Goal: Task Accomplishment & Management: Manage account settings

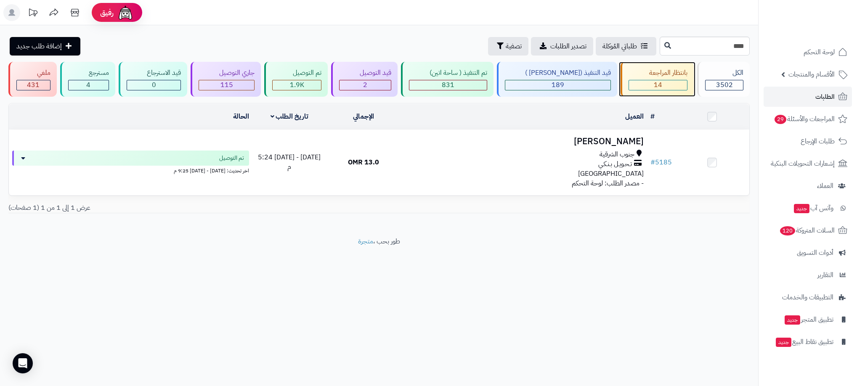
click at [667, 86] on div "14" at bounding box center [658, 85] width 58 height 10
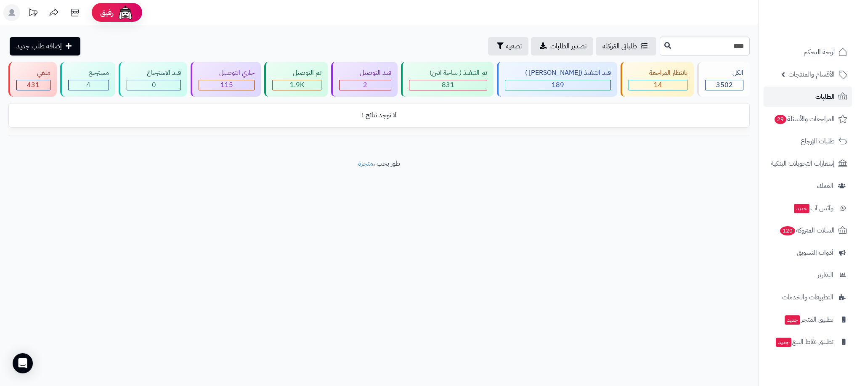
click at [833, 98] on span "الطلبات" at bounding box center [825, 97] width 19 height 12
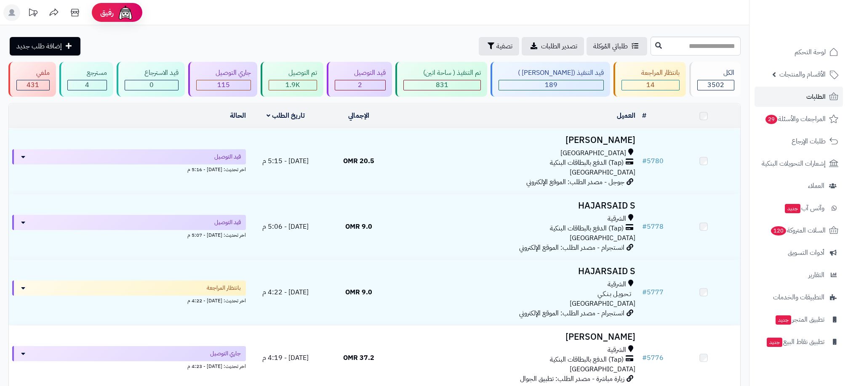
click at [674, 83] on div "14" at bounding box center [650, 85] width 57 height 10
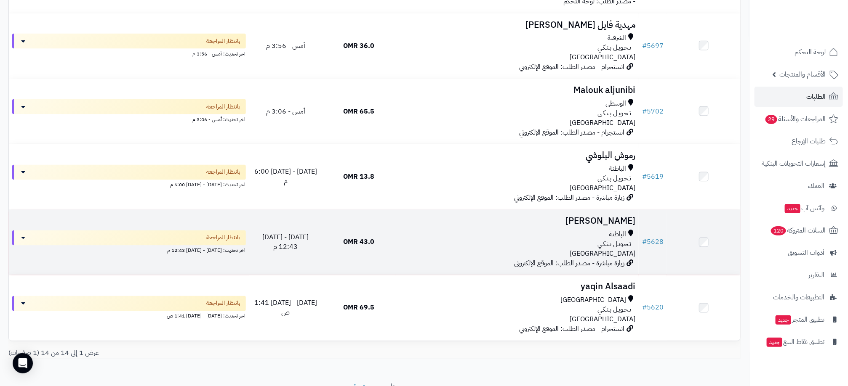
scroll to position [686, 0]
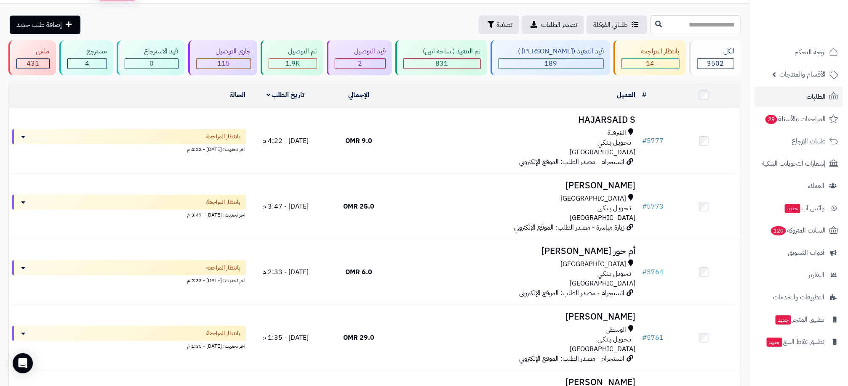
scroll to position [0, 0]
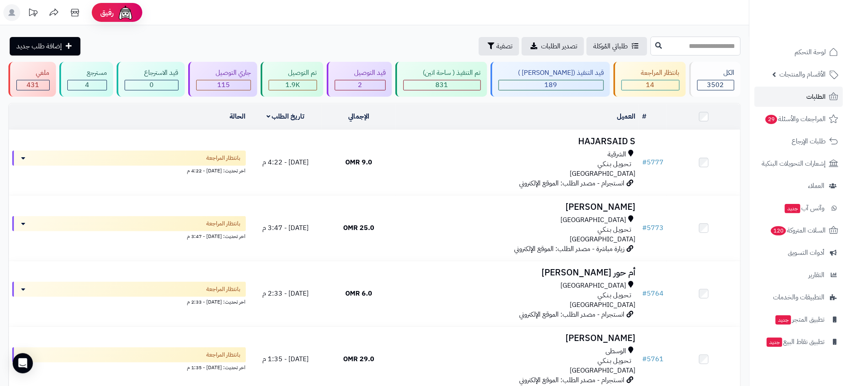
click at [714, 47] on input "text" at bounding box center [695, 46] width 90 height 19
type input "****"
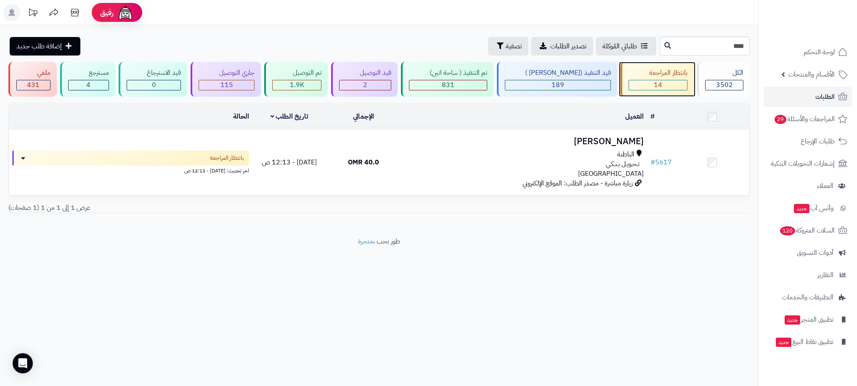
click at [671, 82] on div "14" at bounding box center [658, 85] width 58 height 10
click at [815, 98] on link "الطلبات" at bounding box center [808, 97] width 88 height 20
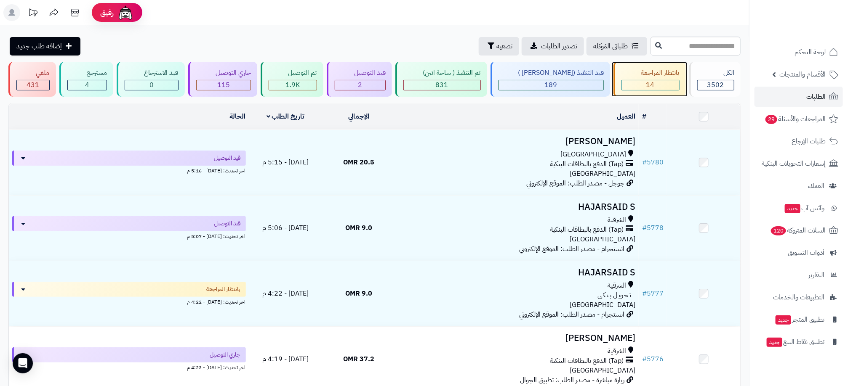
click at [667, 81] on div "14" at bounding box center [650, 85] width 57 height 10
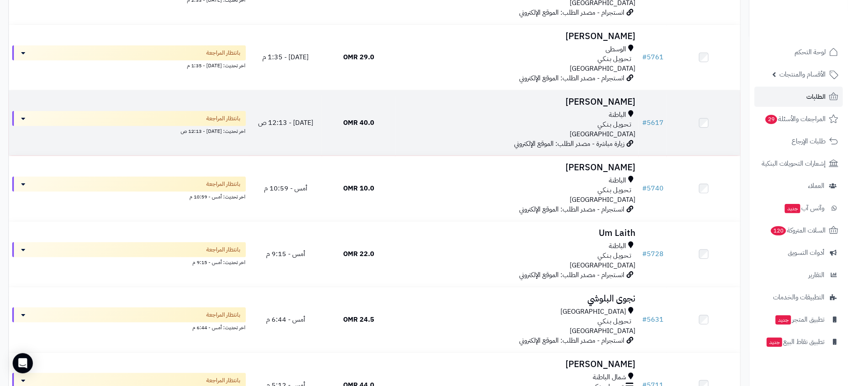
scroll to position [316, 0]
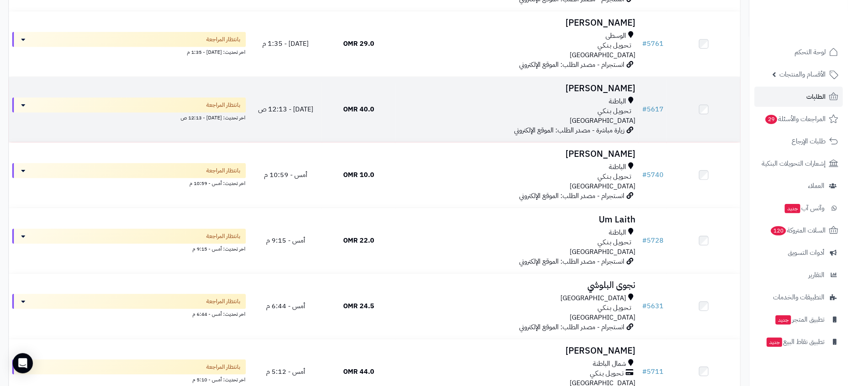
click at [516, 115] on div "تـحـويـل بـنـكـي" at bounding box center [517, 111] width 236 height 10
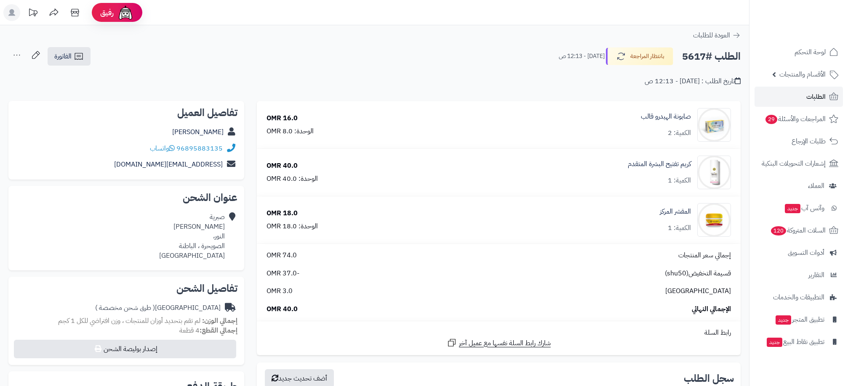
scroll to position [252, 0]
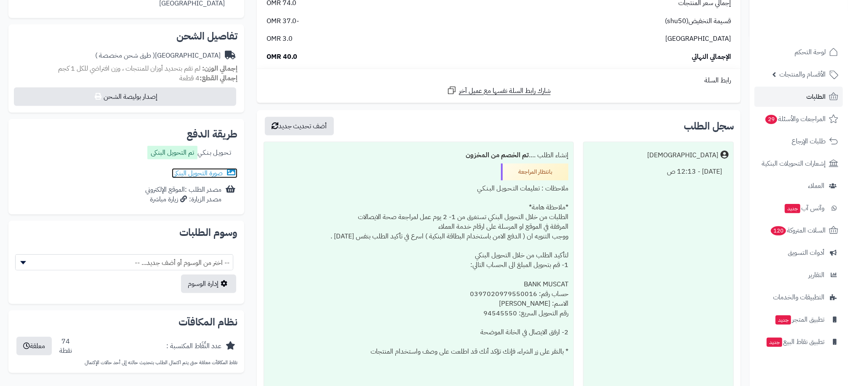
click at [209, 170] on link "صورة التحويل البنكى" at bounding box center [205, 173] width 66 height 10
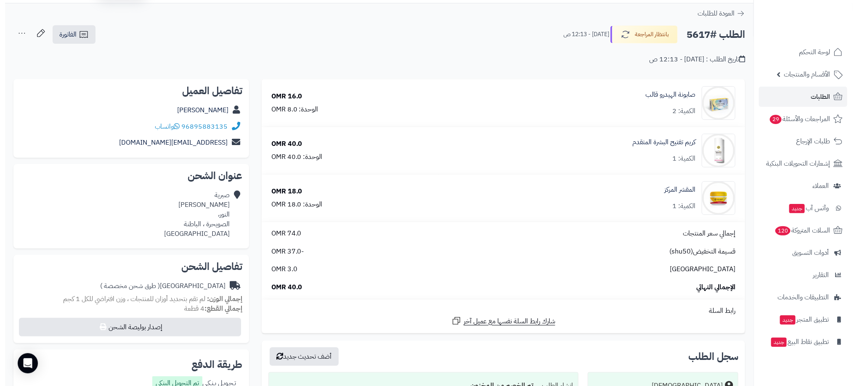
scroll to position [0, 0]
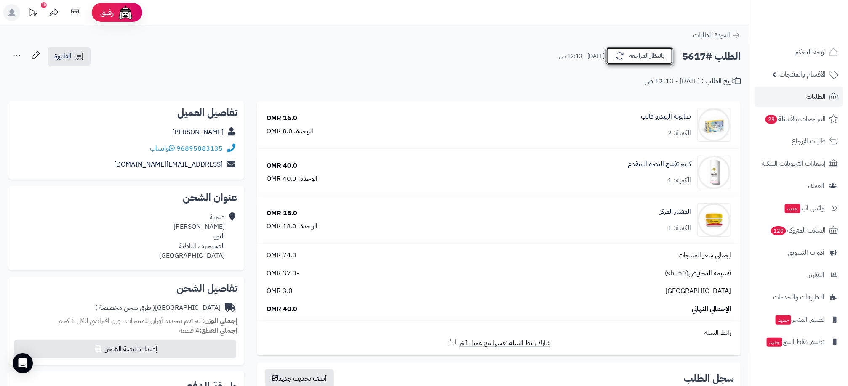
click at [638, 55] on button "بانتظار المراجعة" at bounding box center [639, 56] width 67 height 18
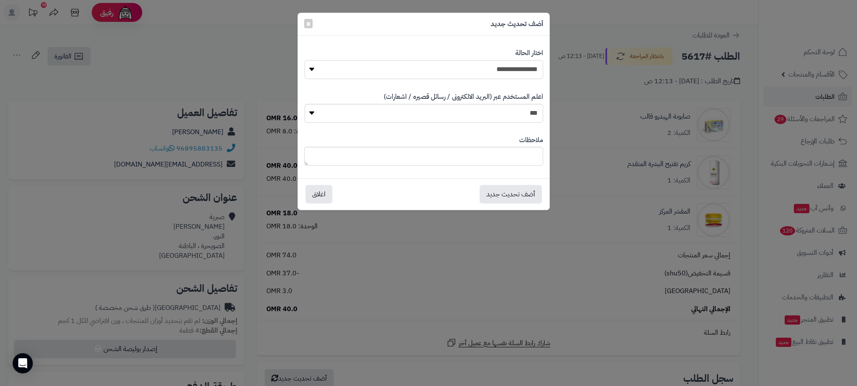
drag, startPoint x: 528, startPoint y: 64, endPoint x: 527, endPoint y: 72, distance: 8.0
click at [527, 65] on select "**********" at bounding box center [424, 69] width 239 height 19
select select "**"
click at [305, 60] on select "**********" at bounding box center [424, 69] width 239 height 19
click at [530, 189] on button "أضف تحديث جديد" at bounding box center [511, 194] width 62 height 19
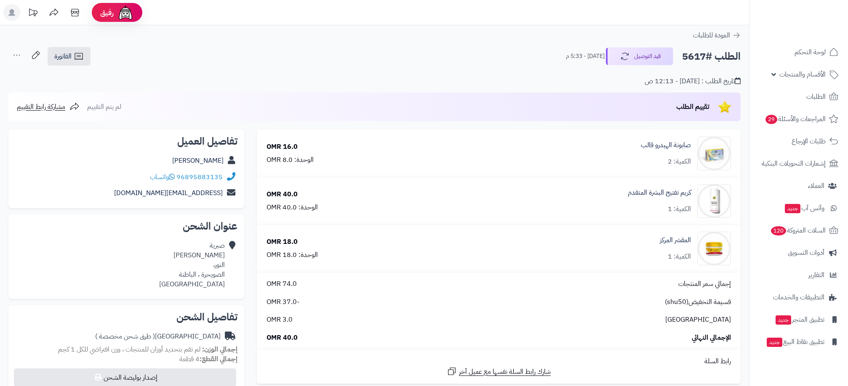
click at [822, 96] on span "الطلبات" at bounding box center [815, 97] width 19 height 12
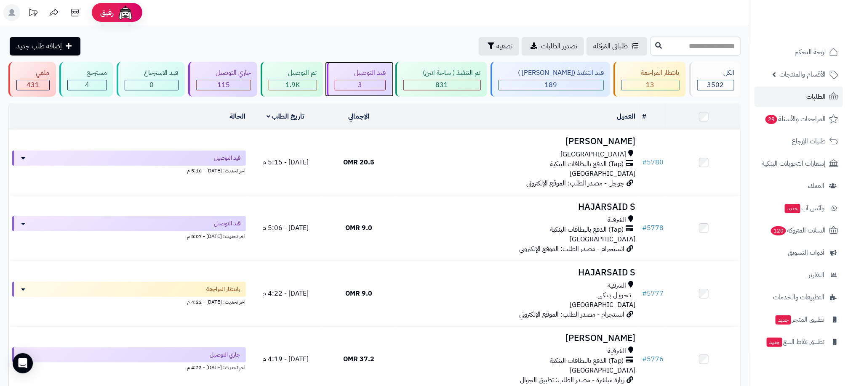
click at [385, 89] on div "3" at bounding box center [360, 85] width 50 height 10
